Goal: Communication & Community: Answer question/provide support

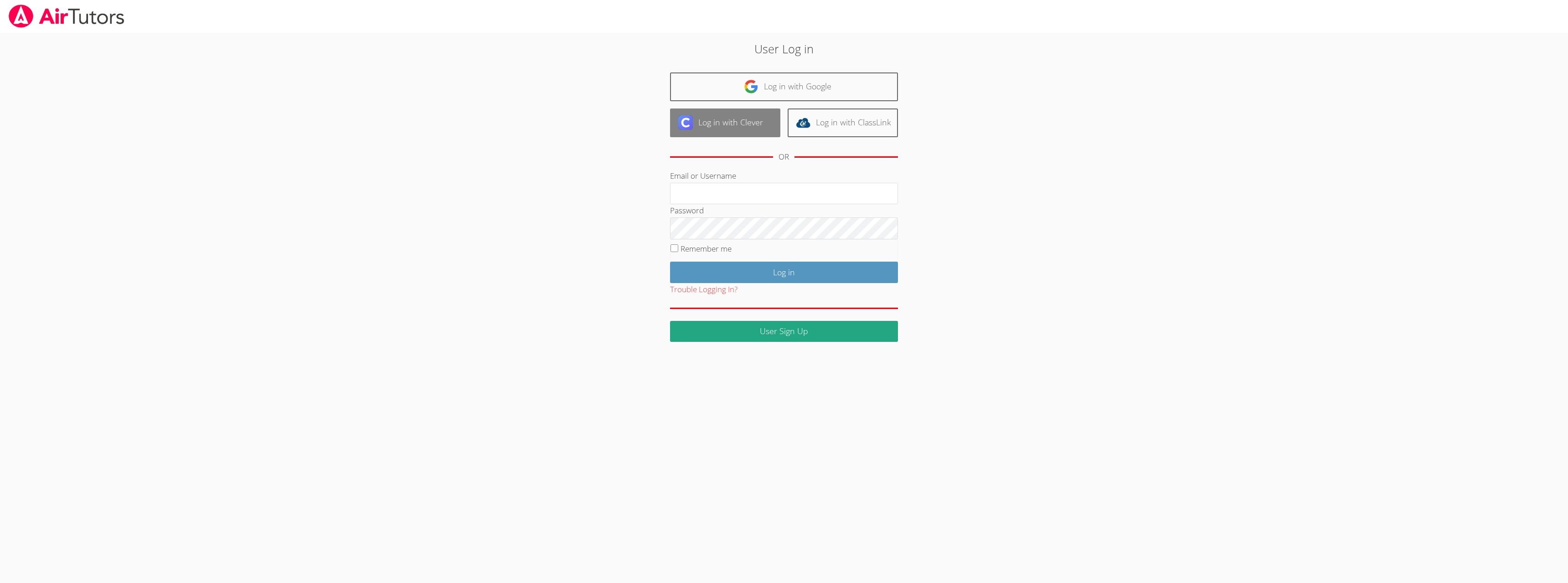
click at [716, 123] on link "Log in with Clever" at bounding box center [725, 123] width 110 height 29
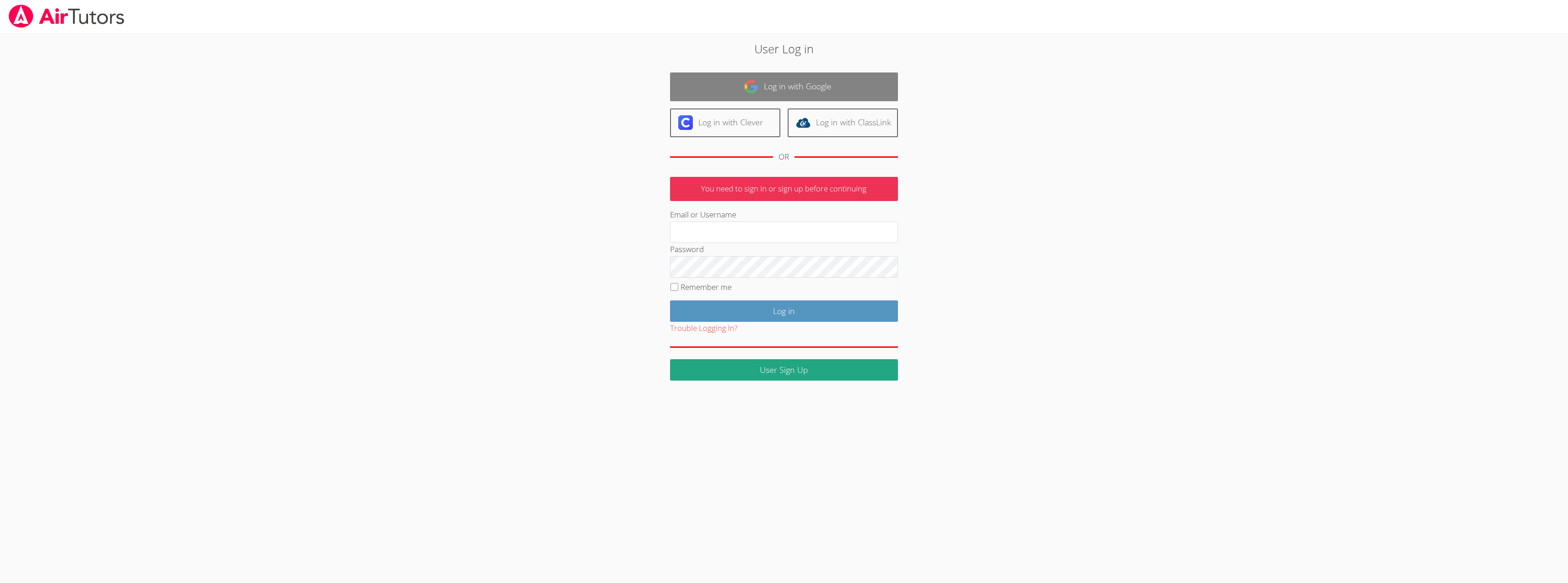
click at [826, 79] on link "Log in with Google" at bounding box center [784, 87] width 228 height 29
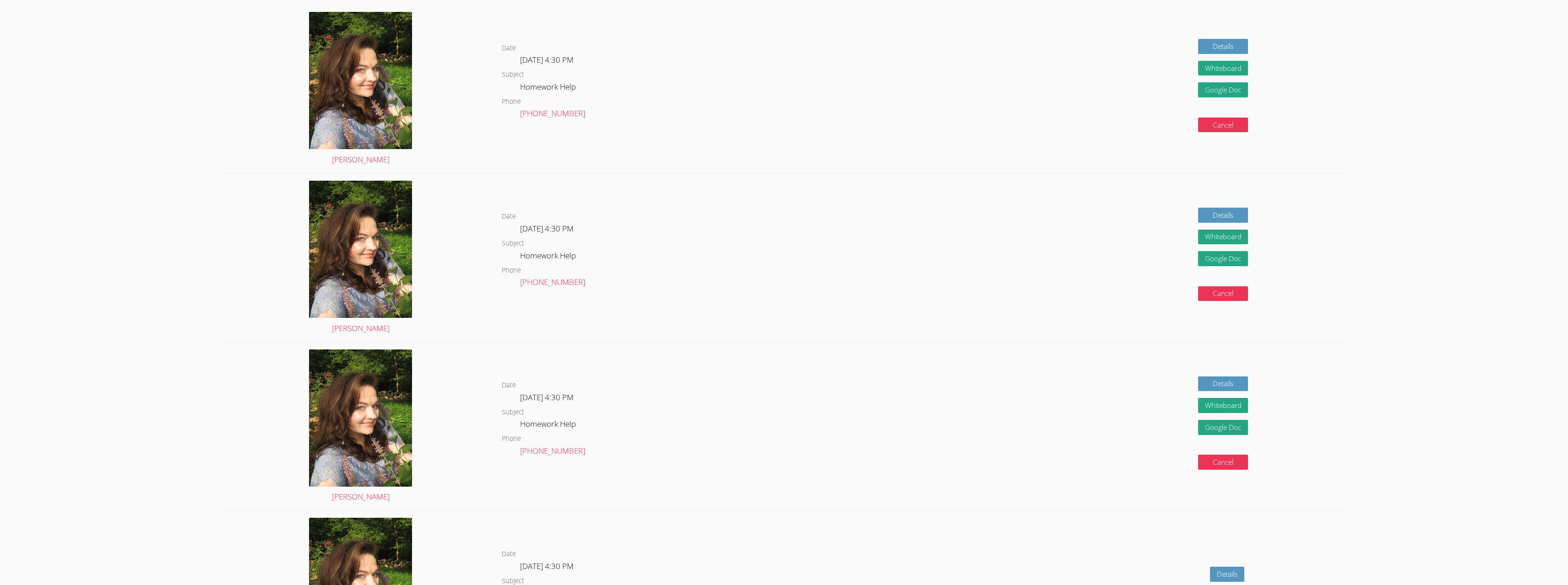
scroll to position [146, 0]
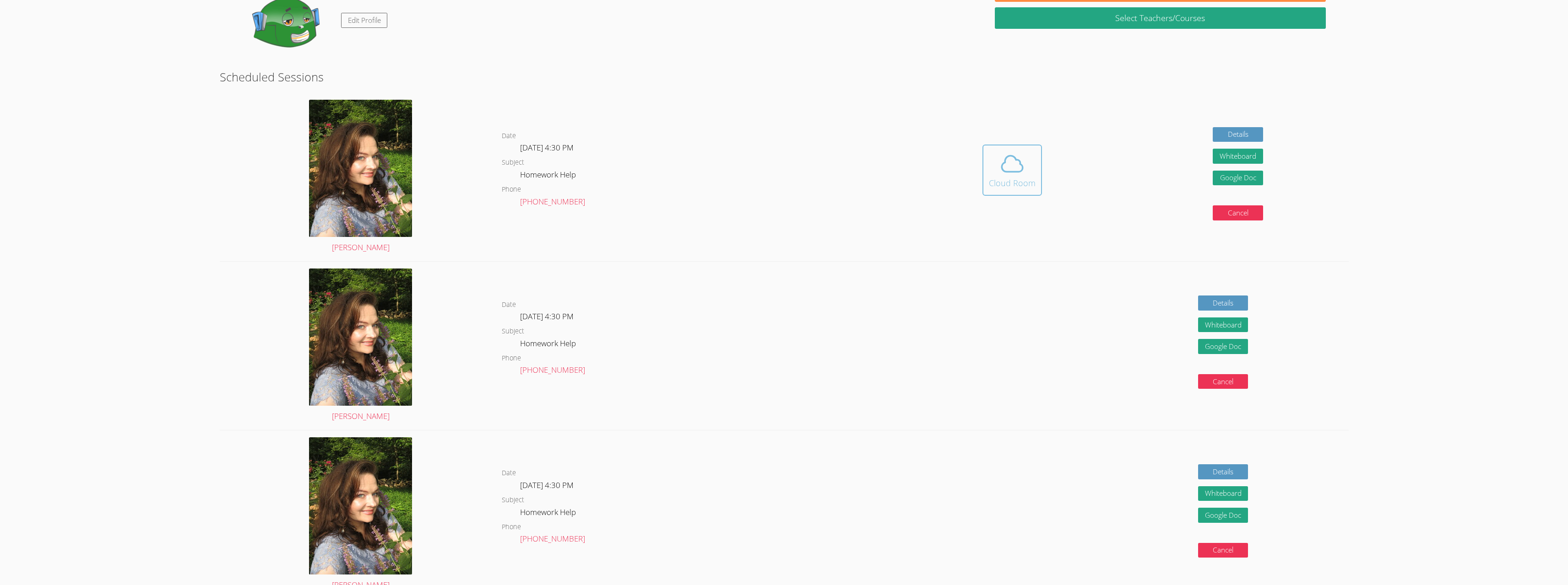
click at [1012, 178] on div "Cloud Room" at bounding box center [1012, 182] width 47 height 13
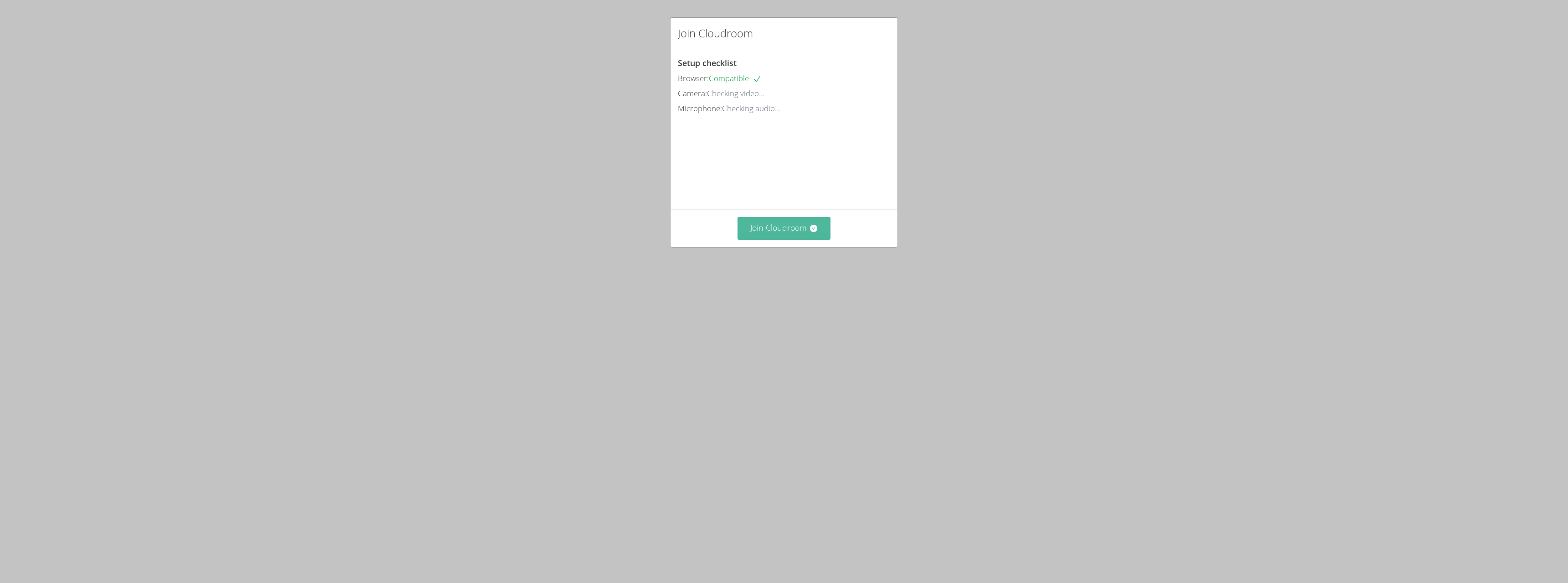
click at [739, 231] on button "Join Cloudroom" at bounding box center [784, 228] width 94 height 22
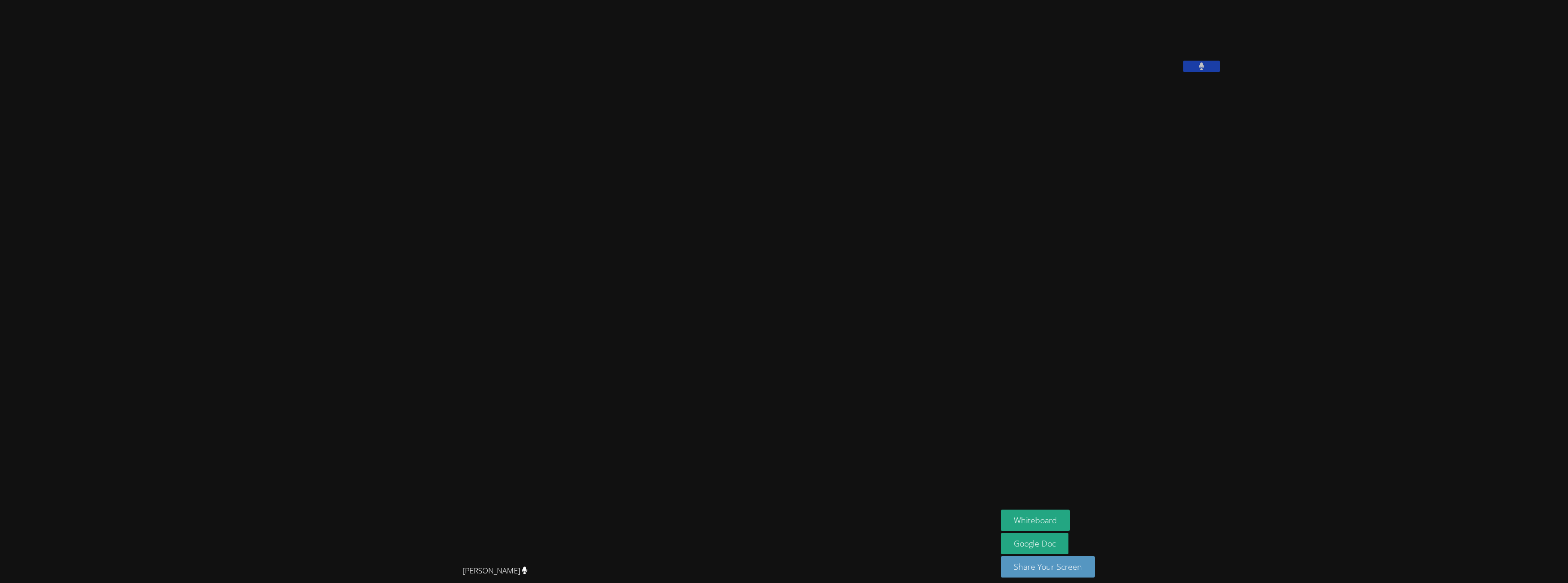
click at [1312, 521] on div "[PERSON_NAME] [PERSON_NAME] [PERSON_NAME] Whiteboard Google Doc Share Your Scre…" at bounding box center [784, 291] width 1568 height 583
drag, startPoint x: 1094, startPoint y: 560, endPoint x: 1356, endPoint y: 362, distance: 328.4
click at [1356, 362] on div "[PERSON_NAME] [PERSON_NAME] [PERSON_NAME] Whiteboard Google Doc Share Your Scre…" at bounding box center [784, 291] width 1568 height 583
click at [1095, 561] on button "Share Your Screen" at bounding box center [1048, 567] width 94 height 22
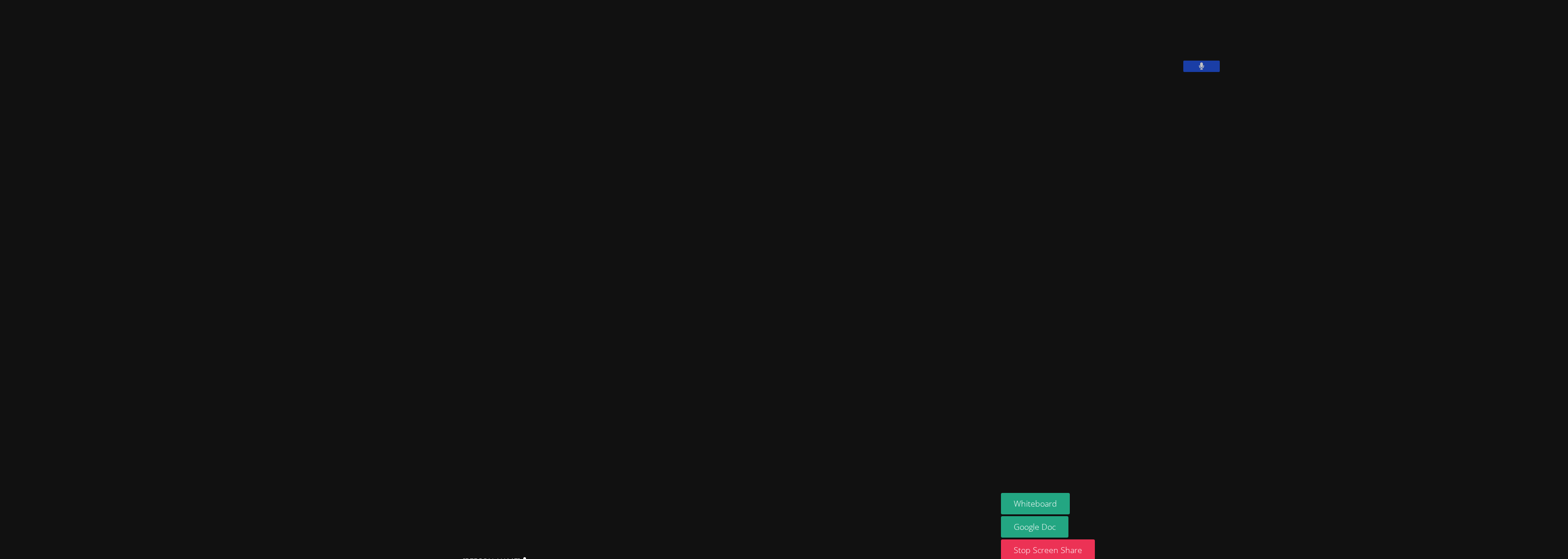
drag, startPoint x: 1110, startPoint y: 547, endPoint x: 1258, endPoint y: 486, distance: 160.1
drag, startPoint x: 1258, startPoint y: 486, endPoint x: 1156, endPoint y: 449, distance: 108.5
click at [1156, 449] on aside "[PERSON_NAME] Whiteboard Google Doc Stop Screen Share" at bounding box center [1112, 283] width 228 height 566
click at [1070, 504] on button "Whiteboard" at bounding box center [1035, 503] width 69 height 22
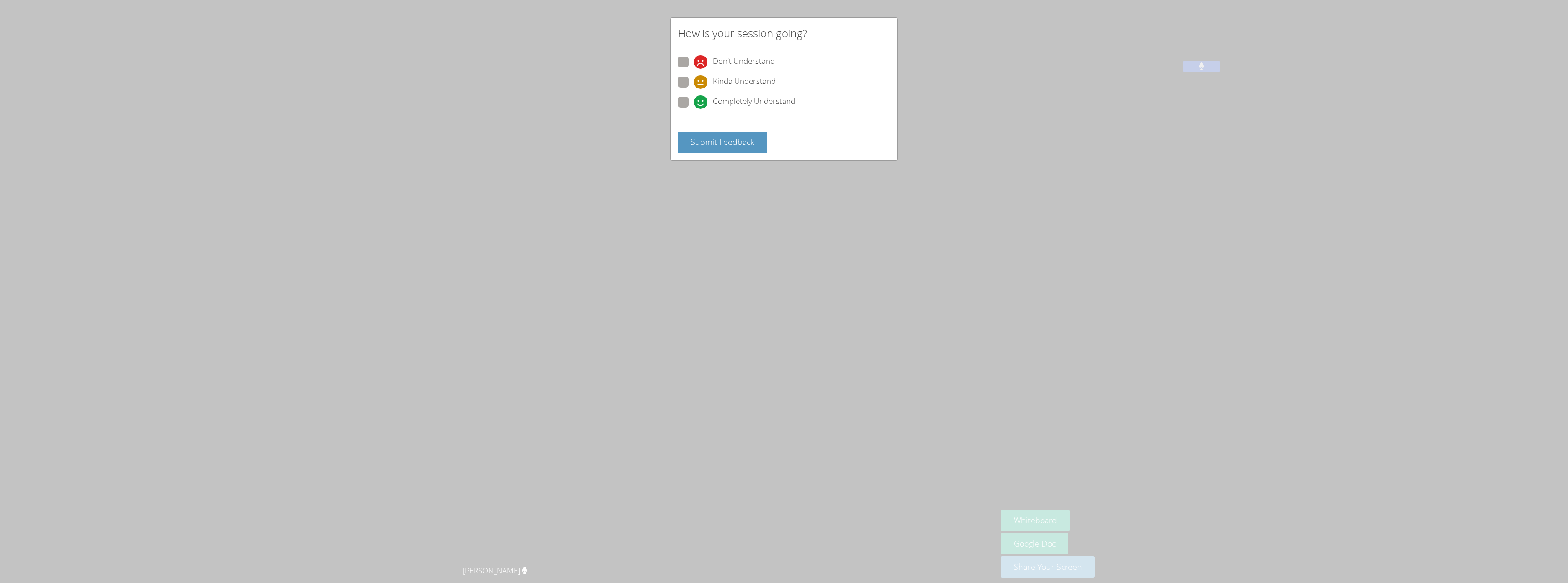
click at [744, 98] on span "Completely Understand" at bounding box center [755, 102] width 83 height 14
click at [701, 98] on input "Completely Understand" at bounding box center [697, 100] width 8 height 8
radio input "true"
click at [715, 139] on span "Submit Feedback" at bounding box center [722, 142] width 64 height 11
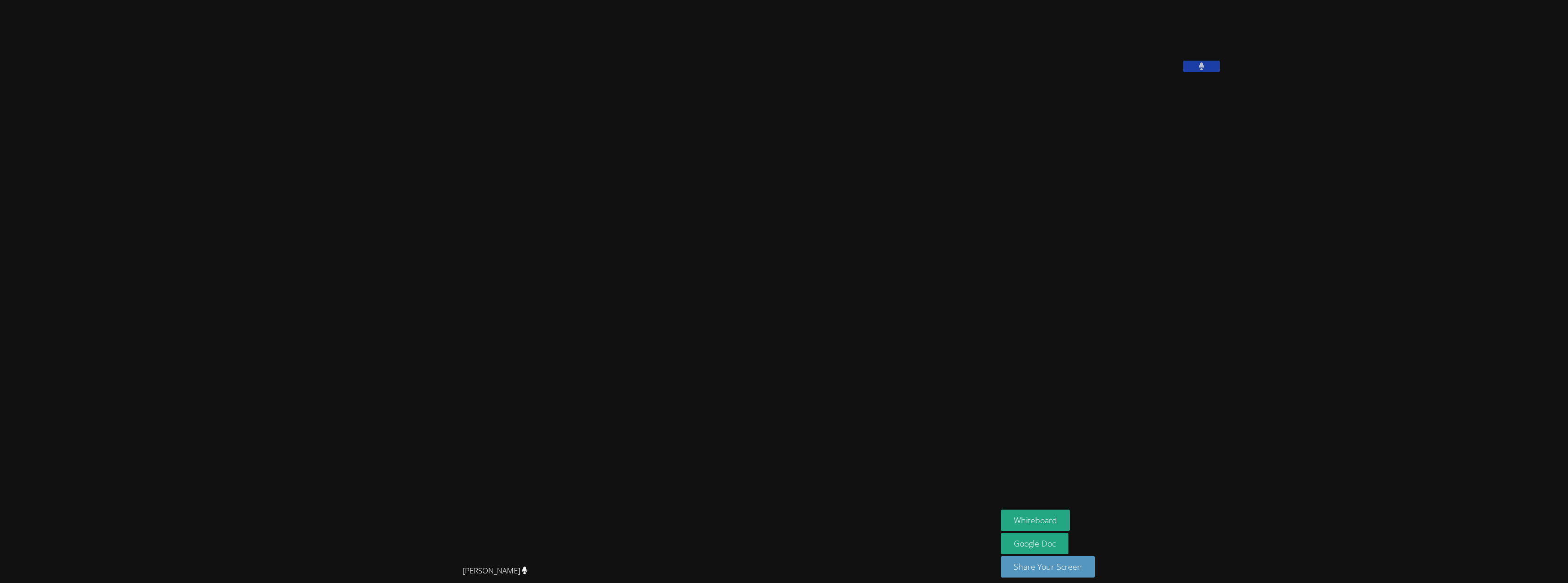
click at [1225, 452] on aside "[PERSON_NAME] Whiteboard Google Doc Share Your Screen" at bounding box center [1112, 295] width 228 height 591
drag, startPoint x: 1053, startPoint y: 458, endPoint x: 1051, endPoint y: 439, distance: 19.1
